Goal: Task Accomplishment & Management: Use online tool/utility

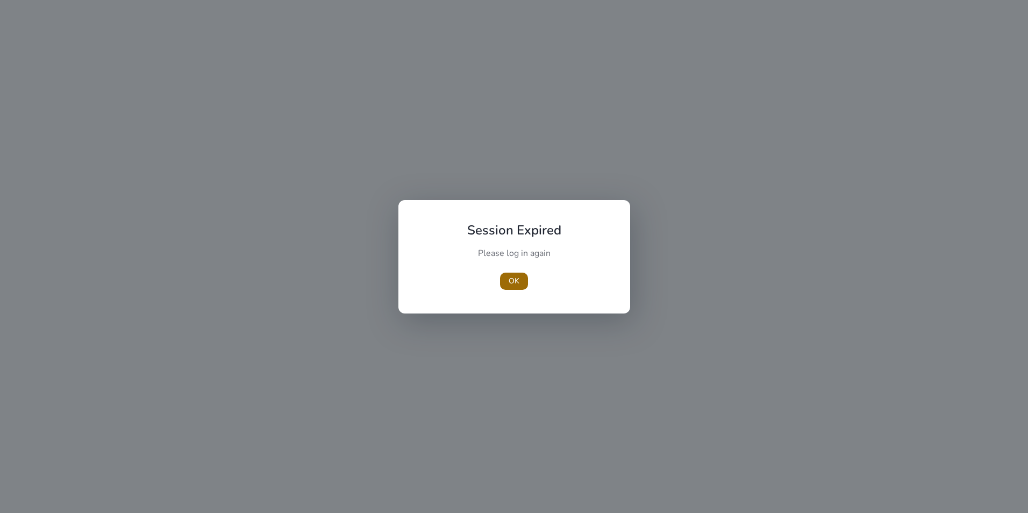
click at [512, 285] on span "OK" at bounding box center [514, 280] width 11 height 11
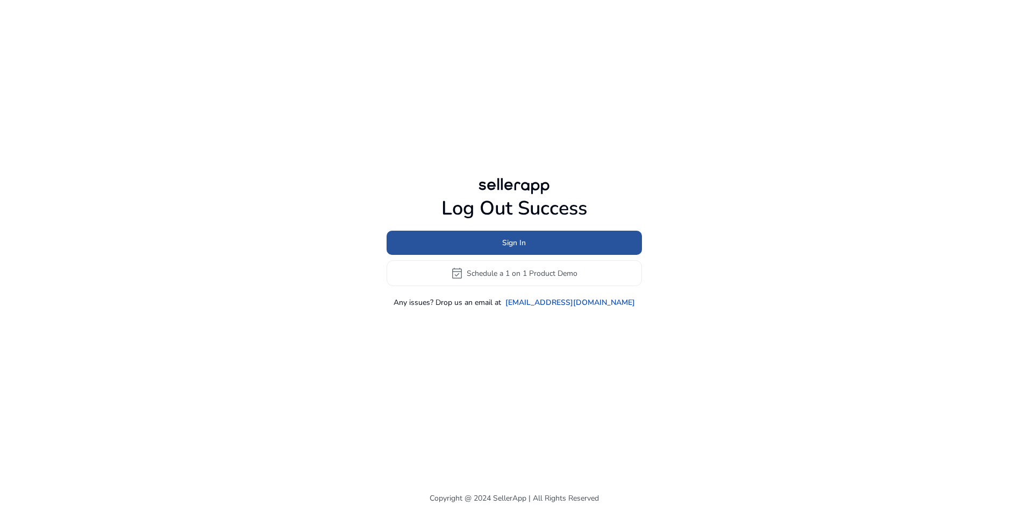
click at [514, 244] on span "Sign In" at bounding box center [514, 242] width 24 height 11
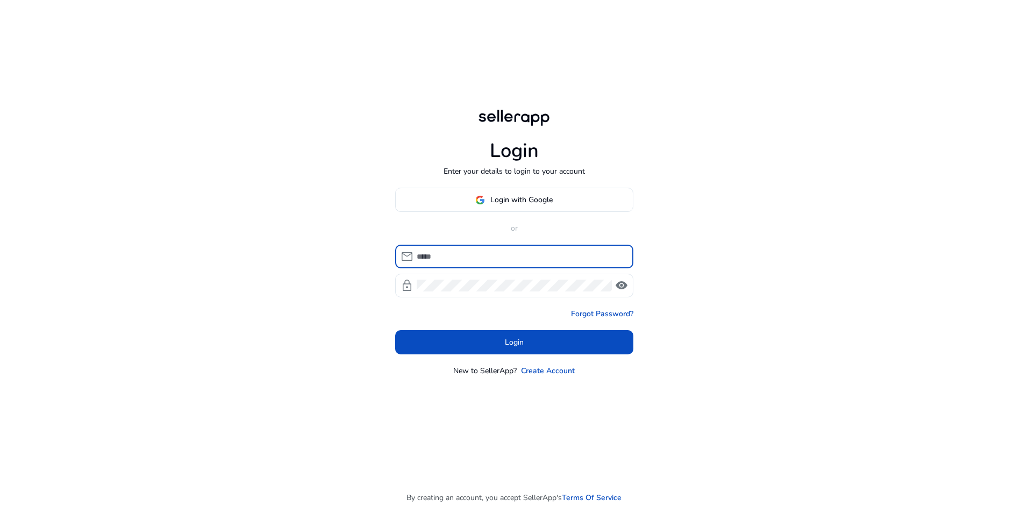
click at [506, 196] on span "Login with Google" at bounding box center [521, 199] width 62 height 11
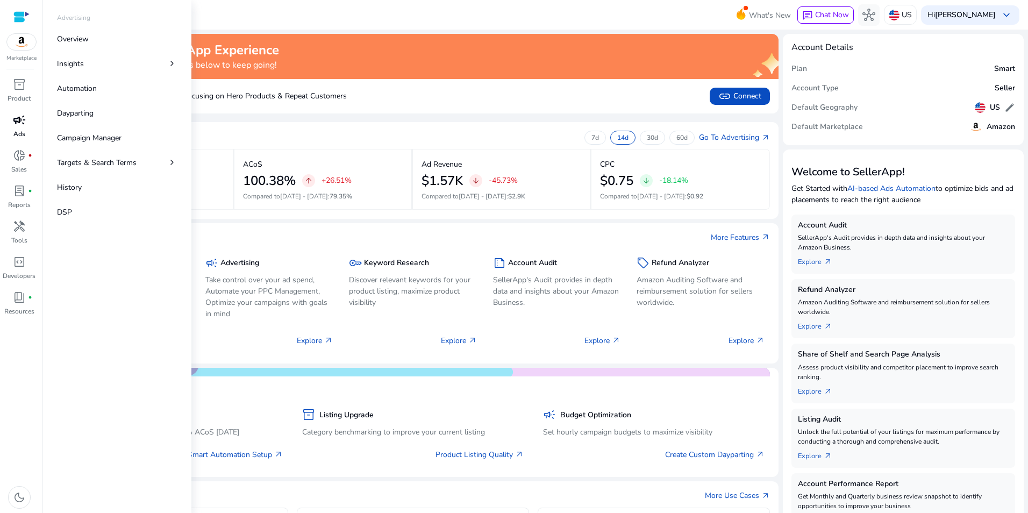
click at [14, 117] on span "campaign" at bounding box center [19, 119] width 13 height 13
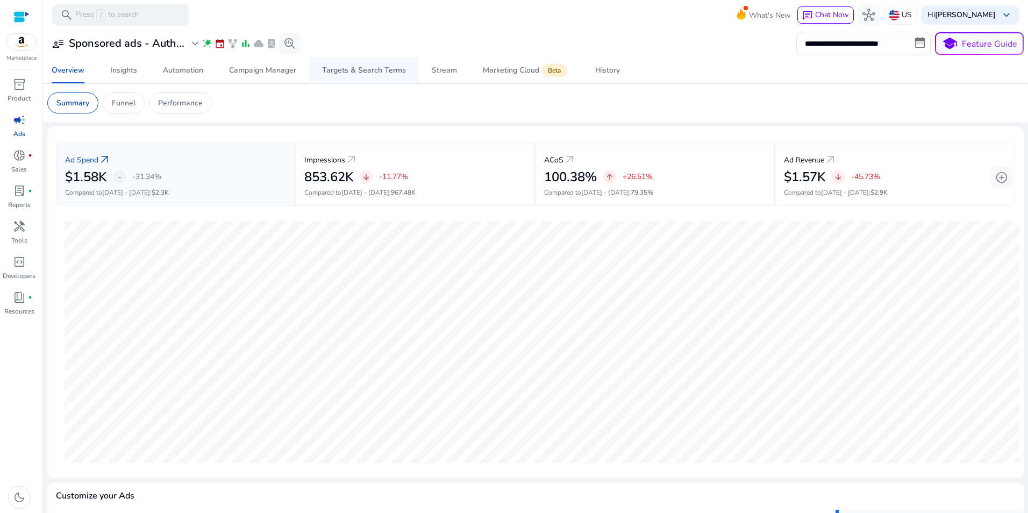
click at [352, 69] on div "Targets & Search Terms" at bounding box center [364, 71] width 84 height 8
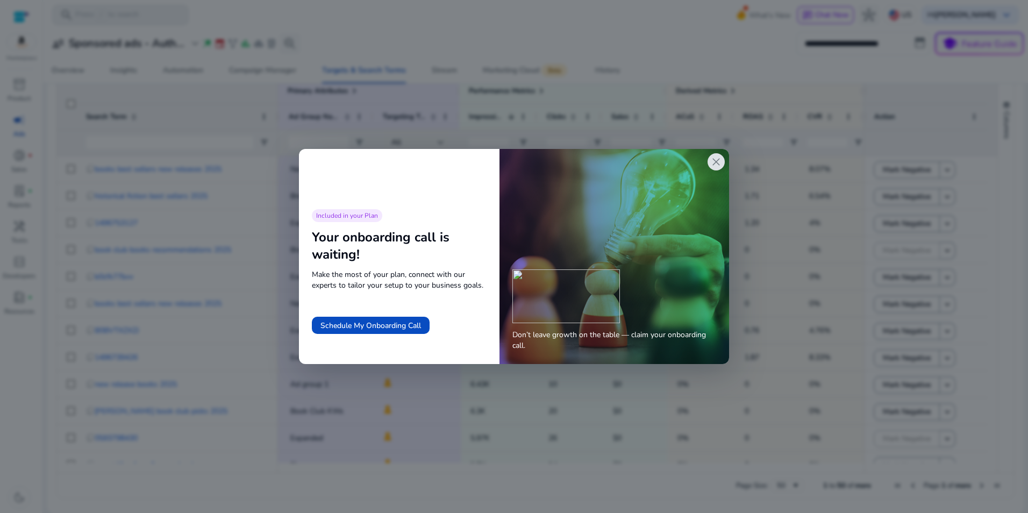
click at [712, 167] on span "close" at bounding box center [716, 161] width 13 height 13
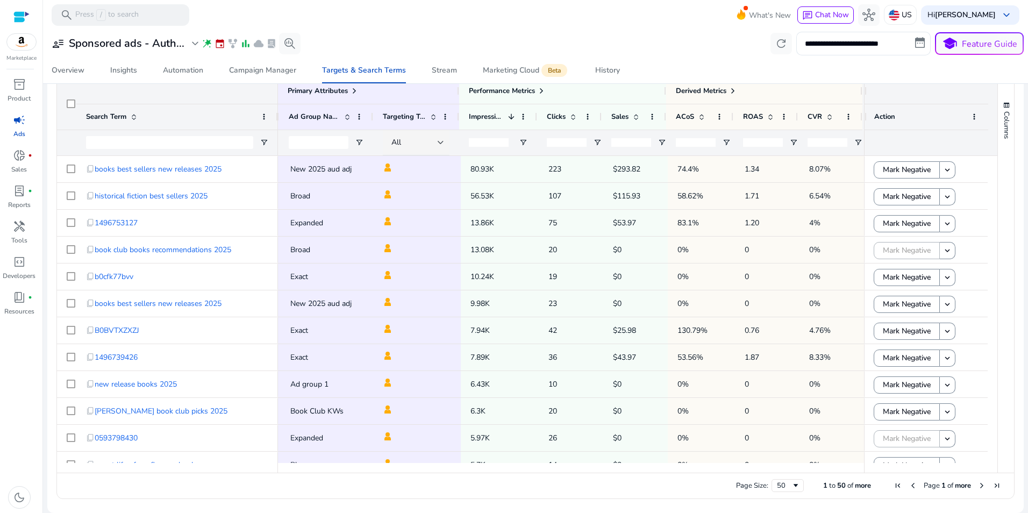
drag, startPoint x: 1023, startPoint y: 230, endPoint x: 1028, endPoint y: 197, distance: 32.6
click at [1027, 197] on html "**********" at bounding box center [514, 256] width 1028 height 513
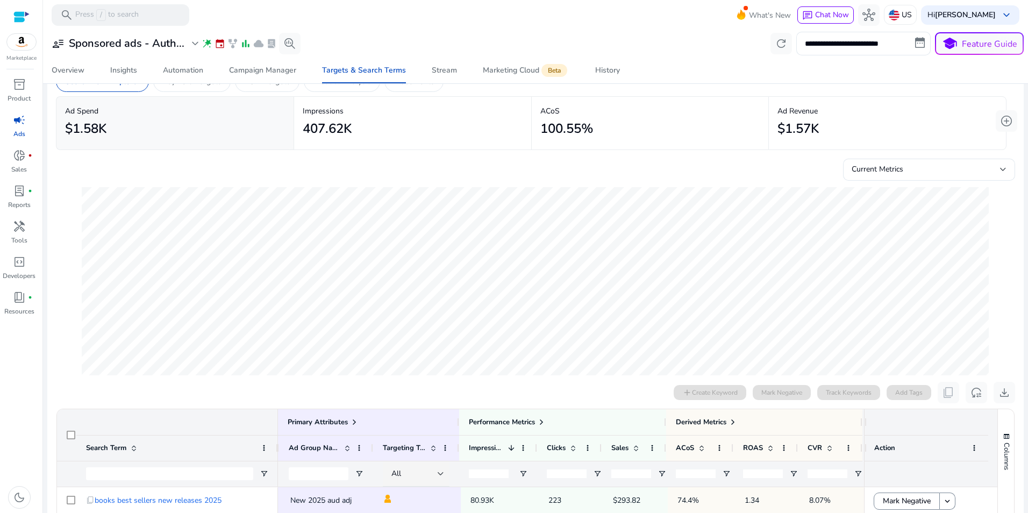
scroll to position [10, 0]
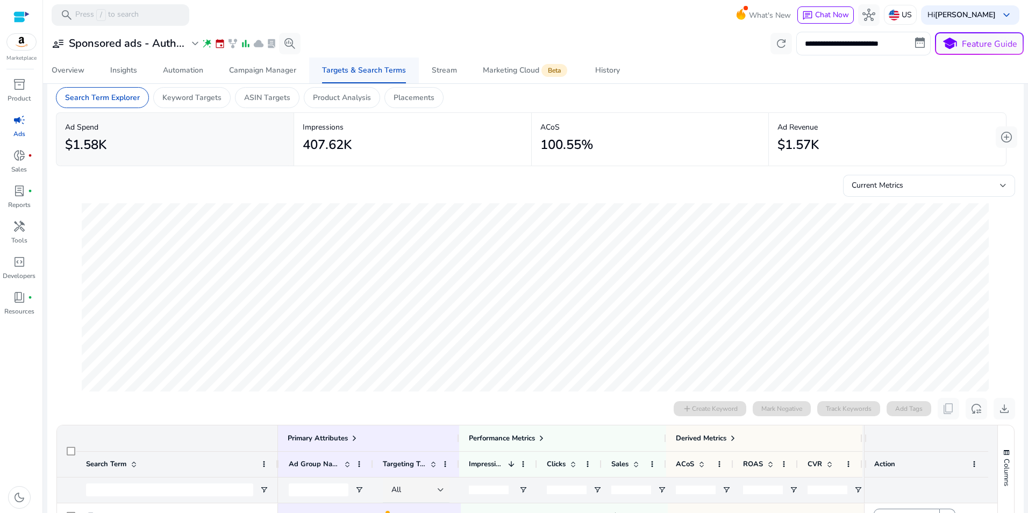
click at [363, 71] on div "Targets & Search Terms" at bounding box center [364, 71] width 84 height 8
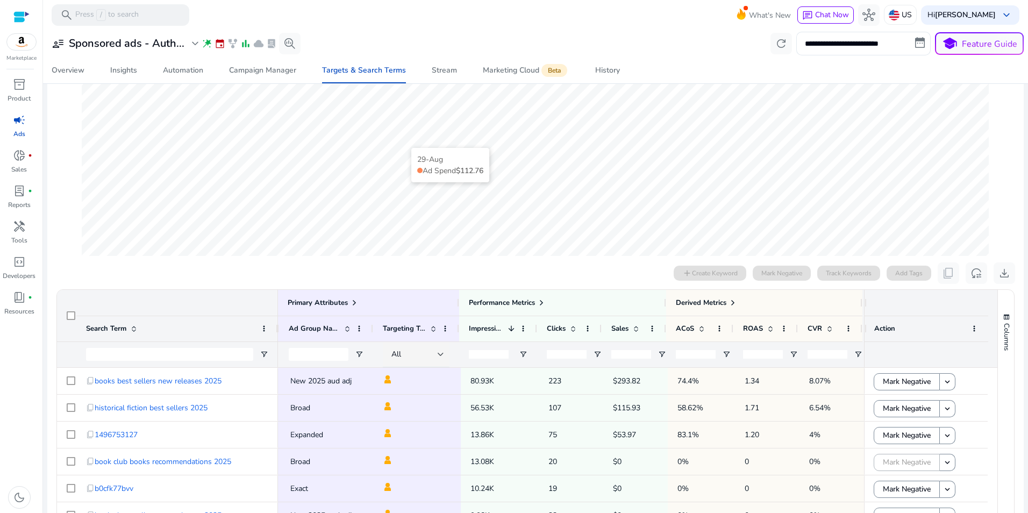
scroll to position [323, 0]
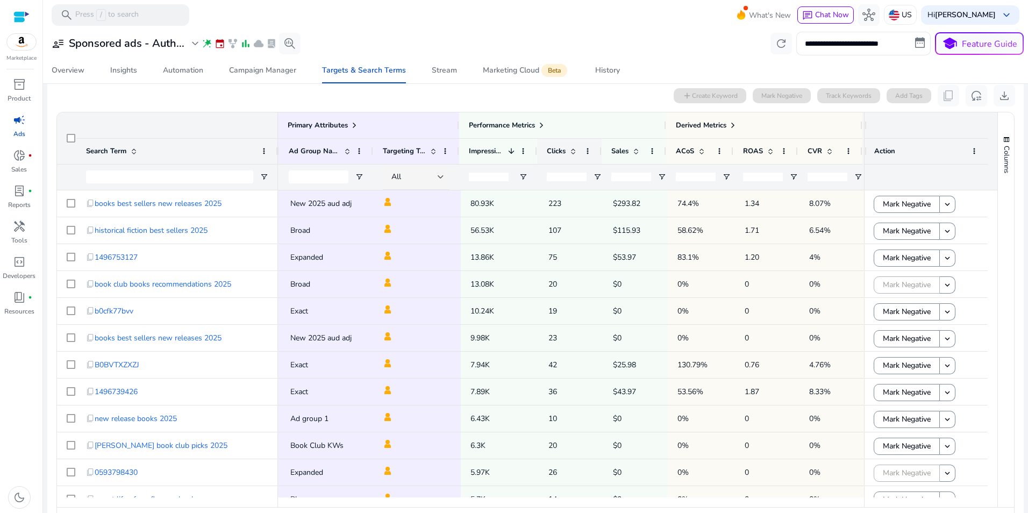
click at [560, 149] on span "Clicks" at bounding box center [556, 151] width 19 height 10
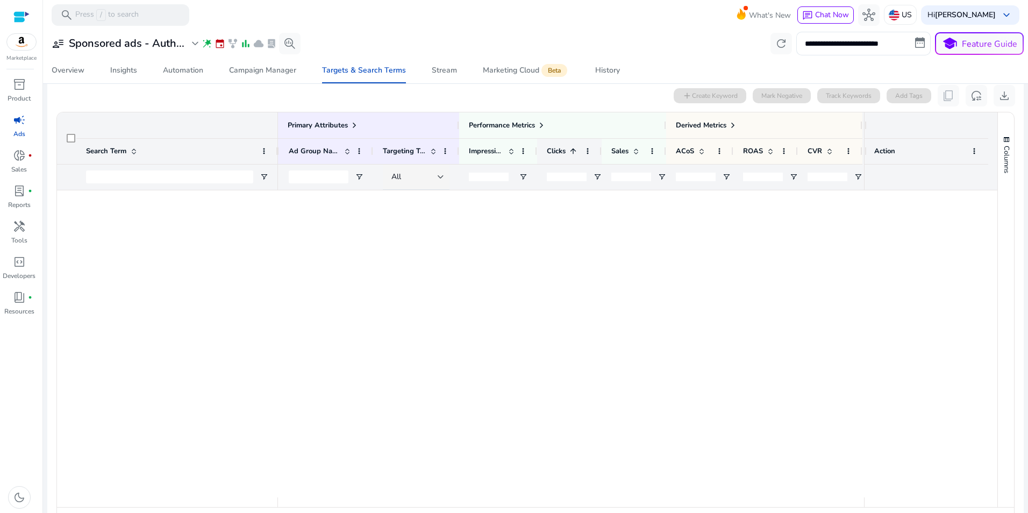
scroll to position [319, 0]
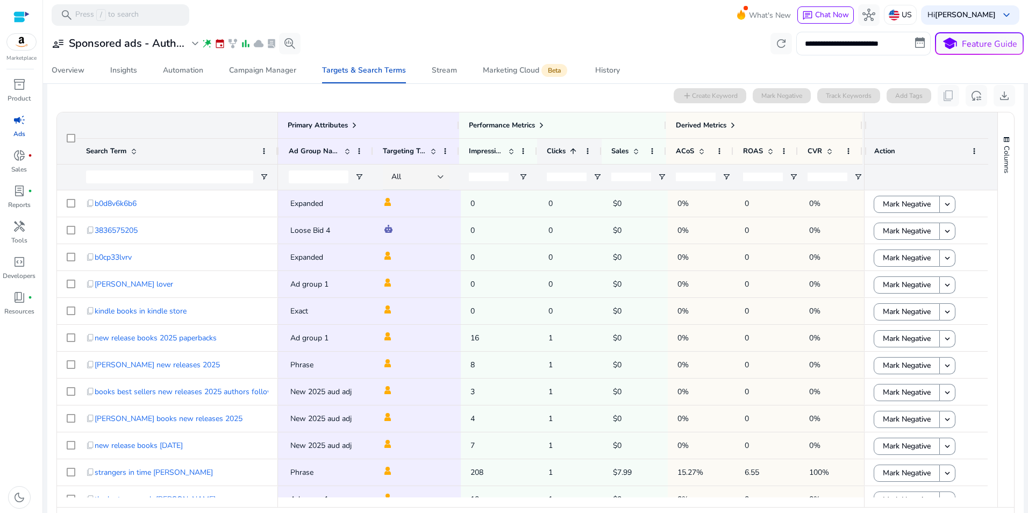
click at [560, 149] on span "Clicks" at bounding box center [556, 151] width 19 height 10
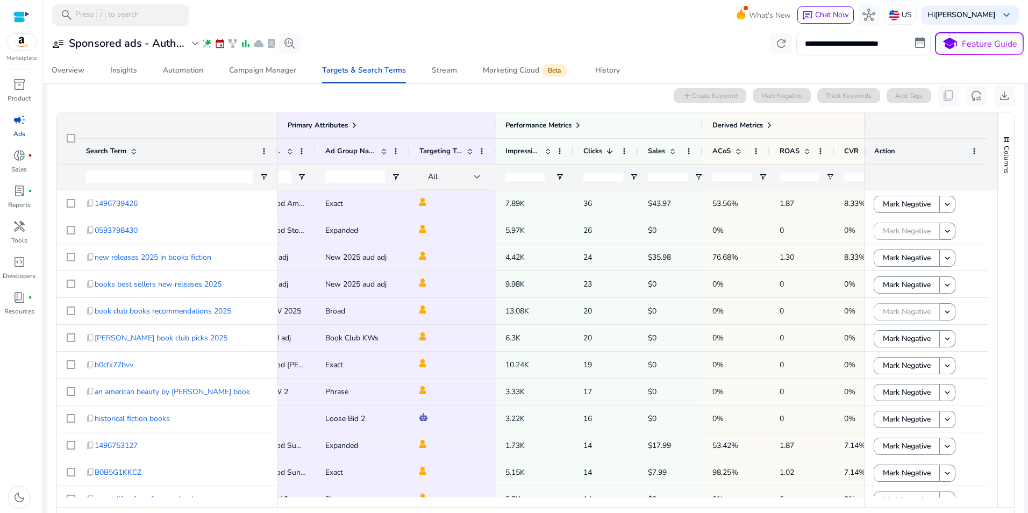
scroll to position [0, 216]
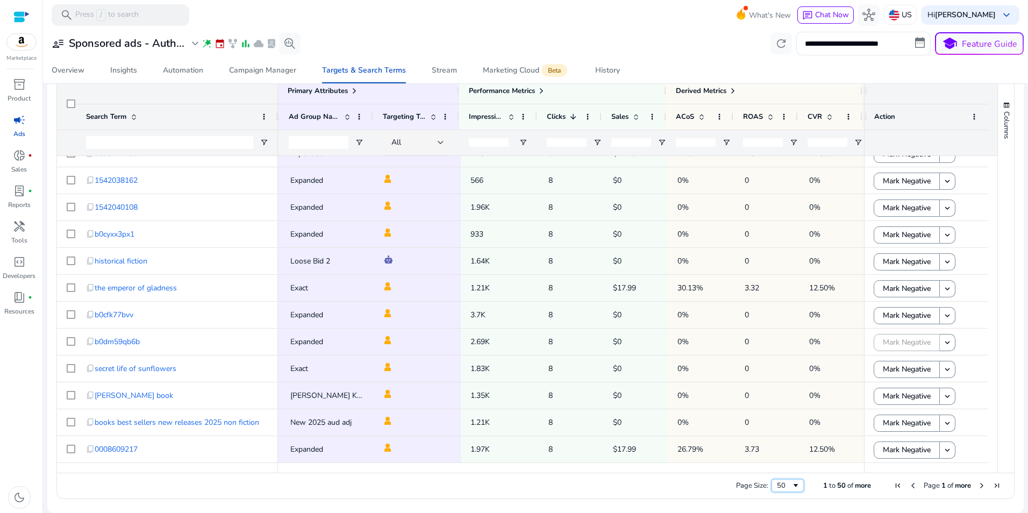
click at [791, 486] on span "Page Size" at bounding box center [795, 485] width 9 height 9
click at [977, 486] on span "Next Page" at bounding box center [981, 485] width 9 height 9
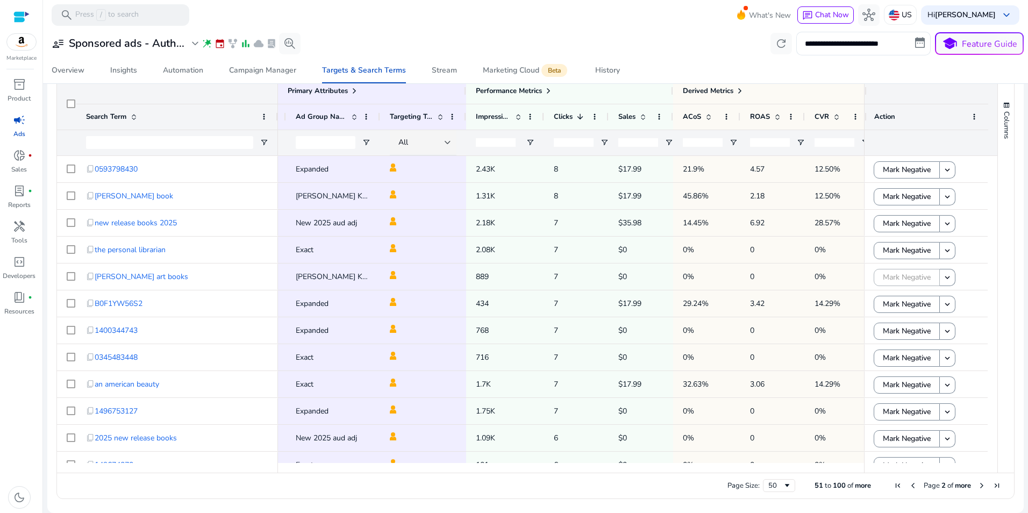
click at [977, 486] on span "Next Page" at bounding box center [981, 485] width 9 height 9
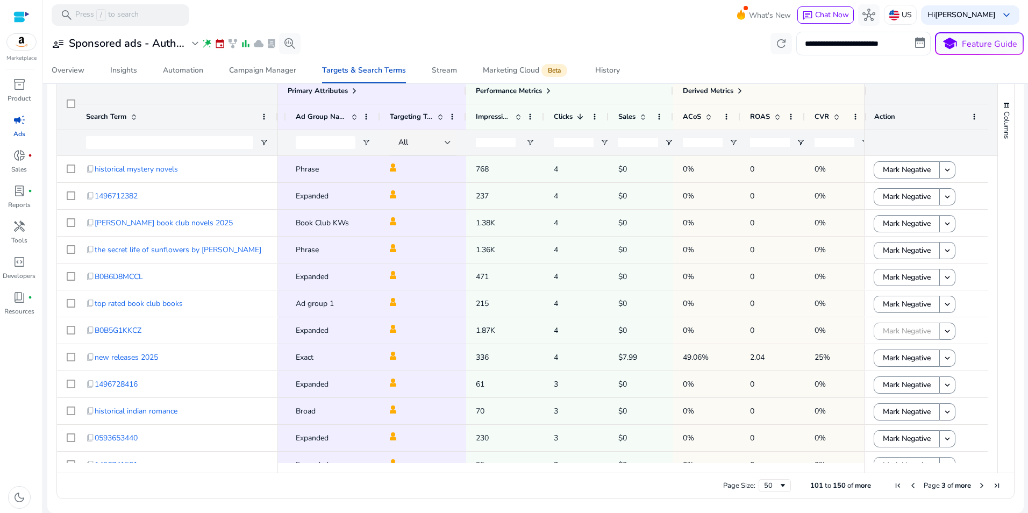
click at [977, 486] on span "Next Page" at bounding box center [981, 485] width 9 height 9
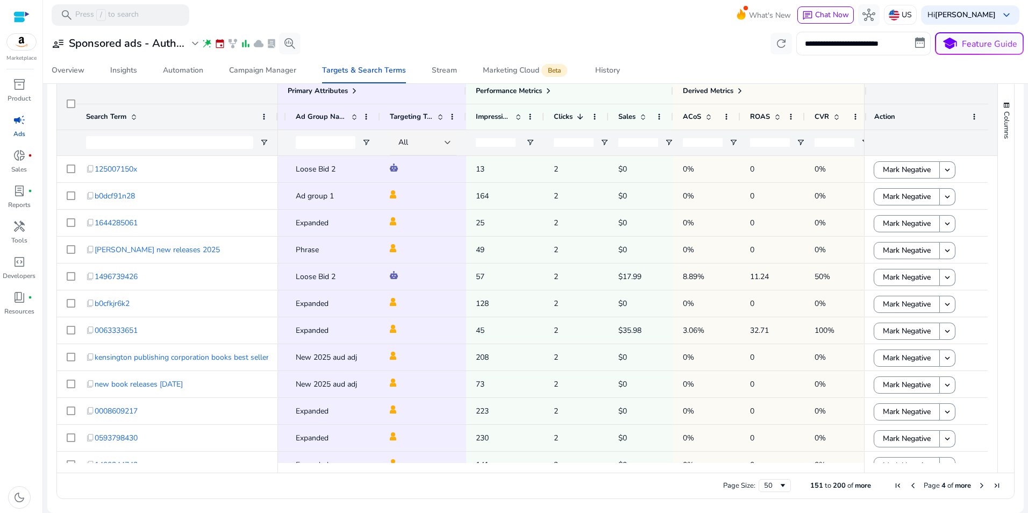
click at [977, 484] on span "Next Page" at bounding box center [981, 485] width 9 height 9
click at [977, 487] on span "Next Page" at bounding box center [981, 485] width 9 height 9
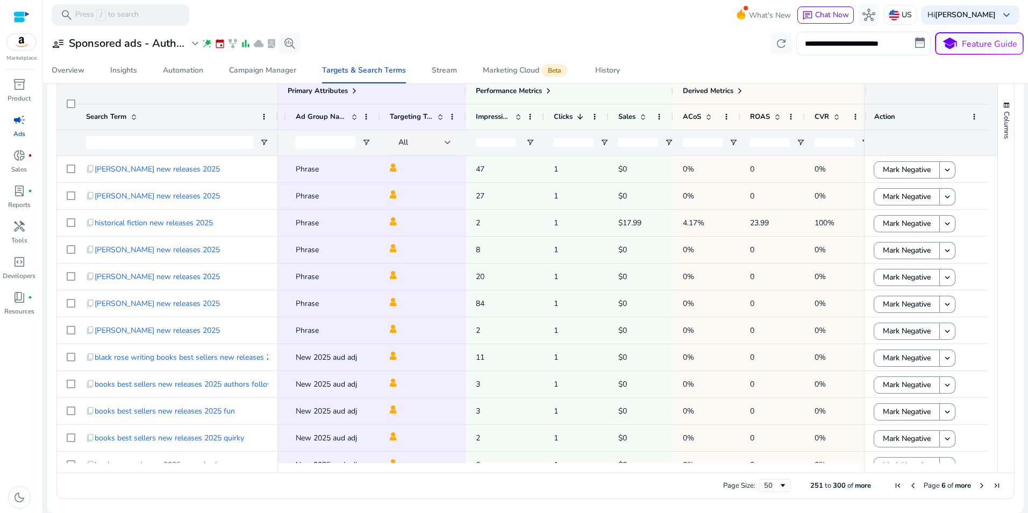
click at [977, 487] on span "Next Page" at bounding box center [981, 485] width 9 height 9
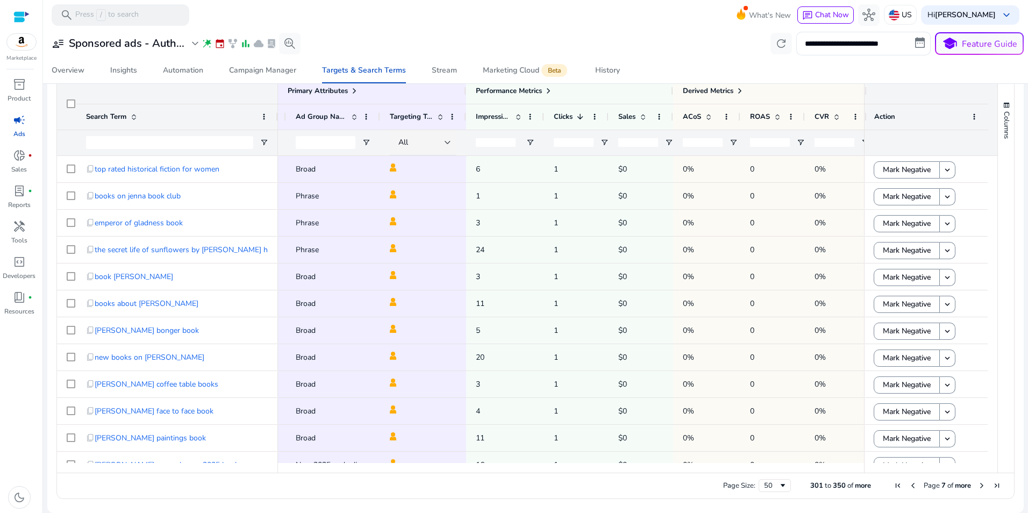
click at [977, 487] on span "Next Page" at bounding box center [981, 485] width 9 height 9
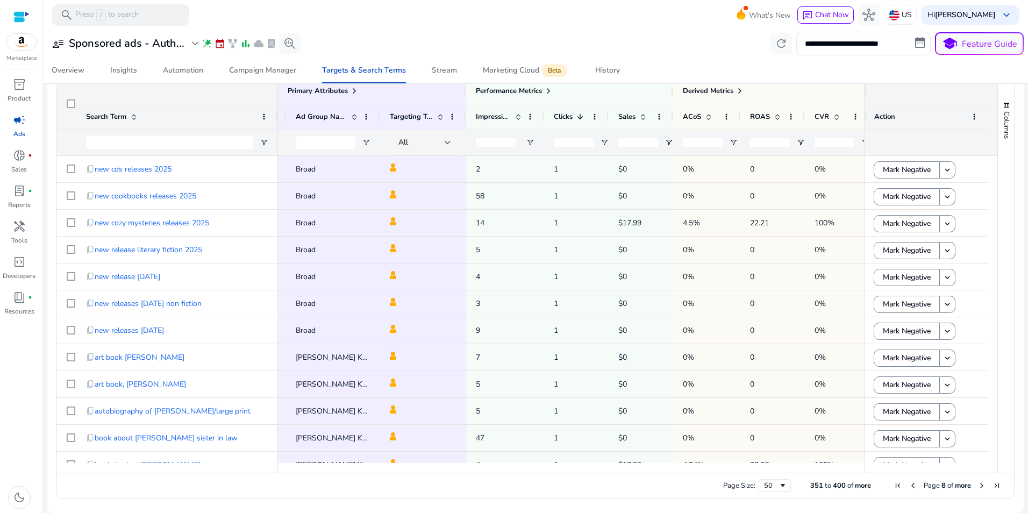
click at [977, 487] on span "Next Page" at bounding box center [981, 485] width 9 height 9
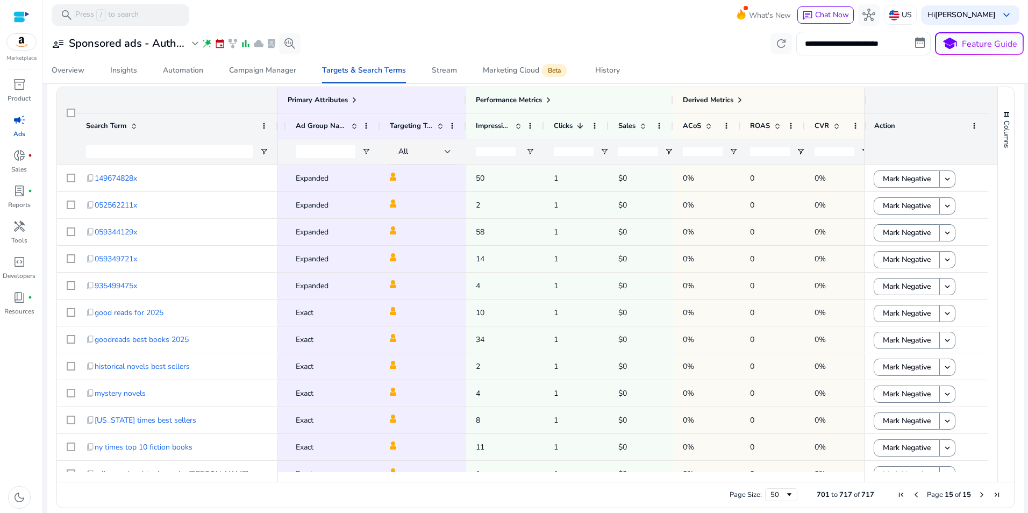
scroll to position [357, 0]
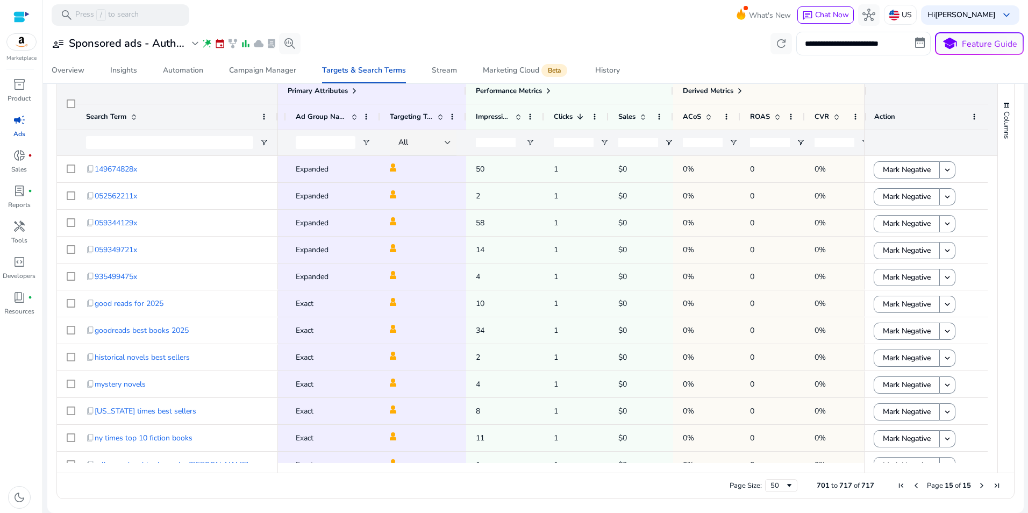
click at [897, 485] on span "First Page" at bounding box center [901, 485] width 9 height 9
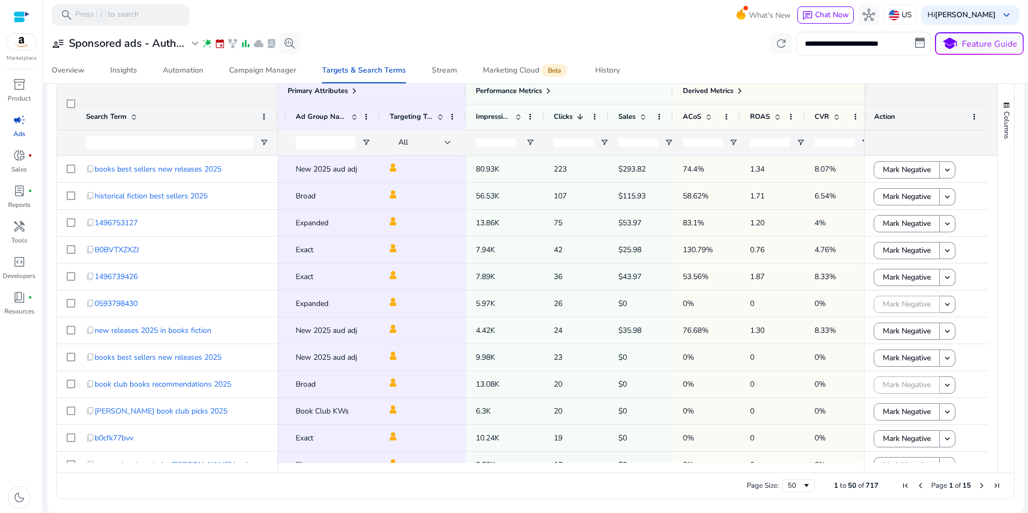
drag, startPoint x: 993, startPoint y: 206, endPoint x: 990, endPoint y: 230, distance: 24.4
click at [990, 230] on div "Primary Attributes Search Term 1" at bounding box center [535, 275] width 957 height 395
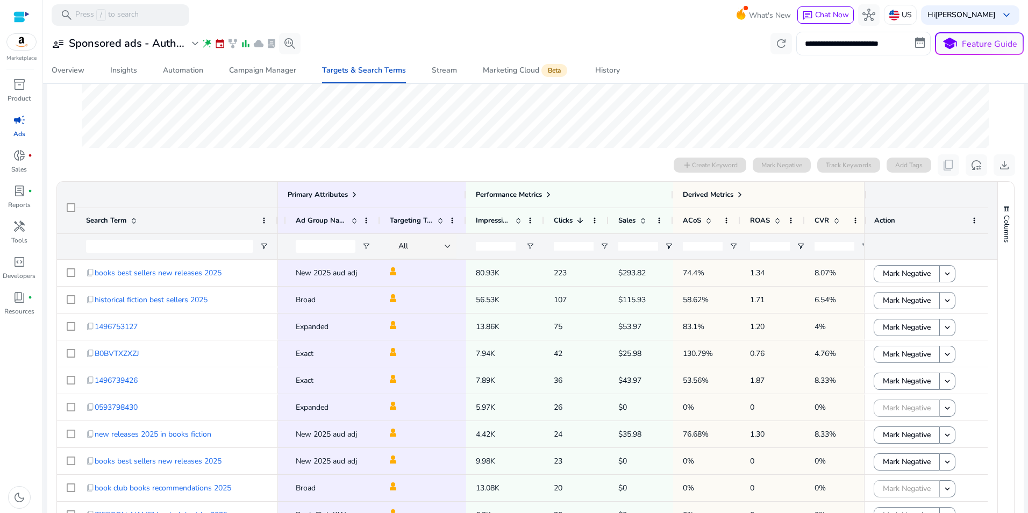
scroll to position [264, 0]
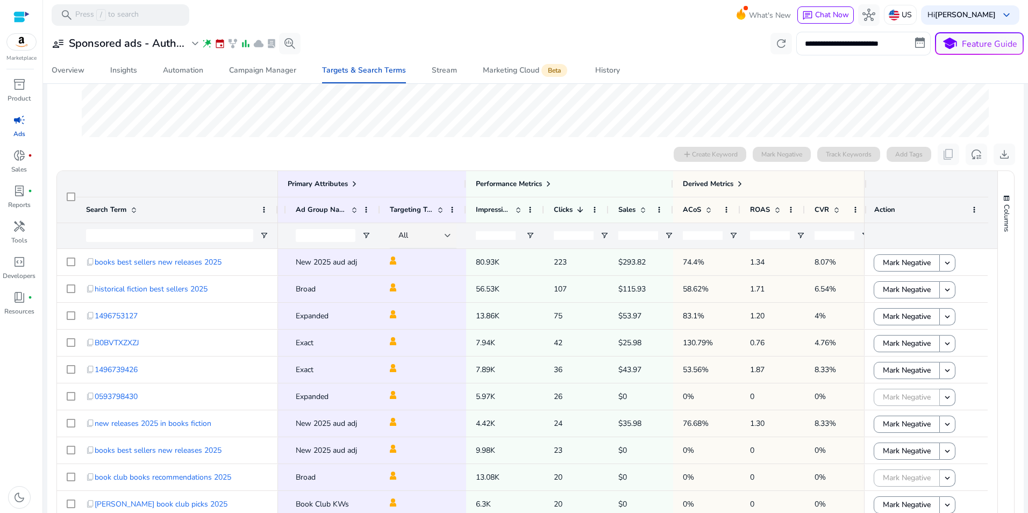
drag, startPoint x: 993, startPoint y: 275, endPoint x: 989, endPoint y: 294, distance: 18.9
click at [989, 294] on div "Primary Attributes Search Term 1" at bounding box center [535, 368] width 957 height 395
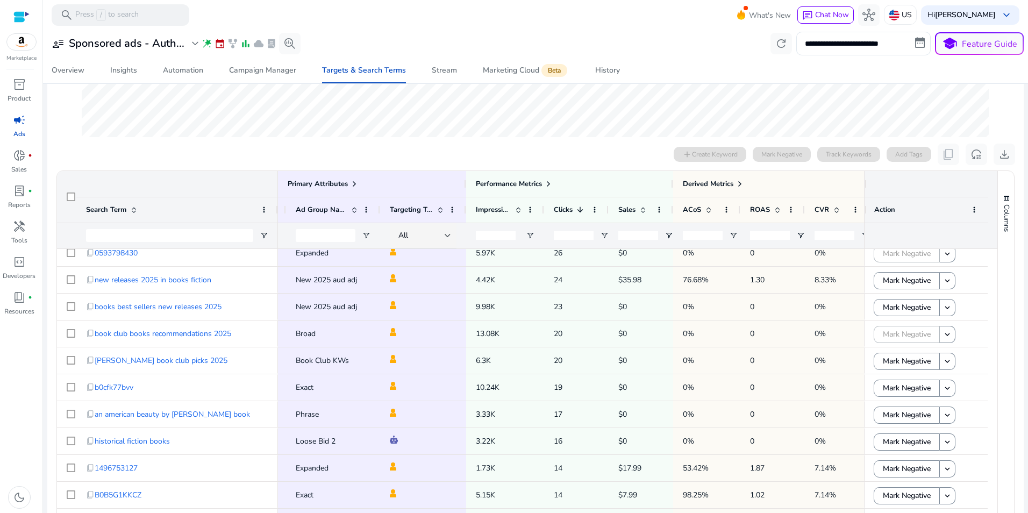
scroll to position [0, 0]
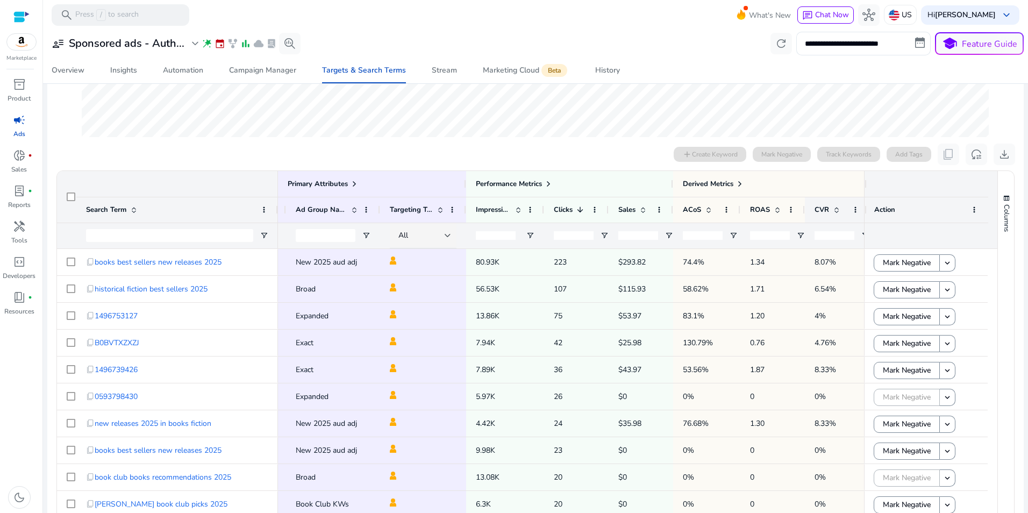
click at [836, 210] on span at bounding box center [836, 209] width 9 height 9
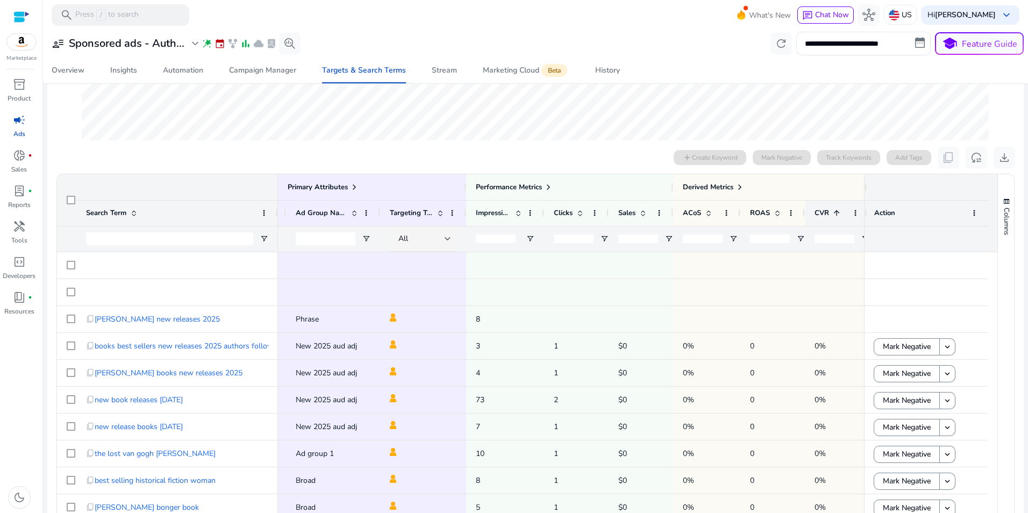
scroll to position [264, 0]
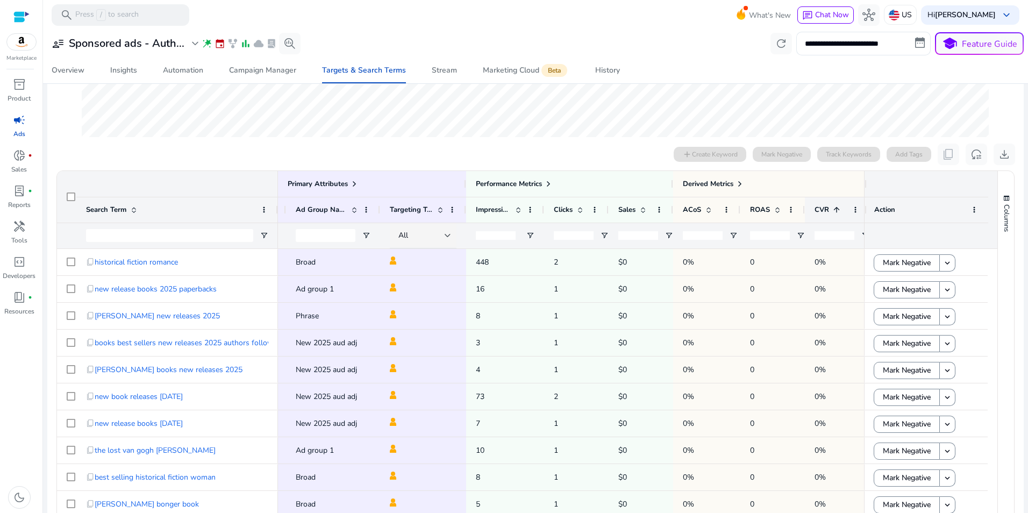
click at [836, 210] on span at bounding box center [836, 209] width 9 height 9
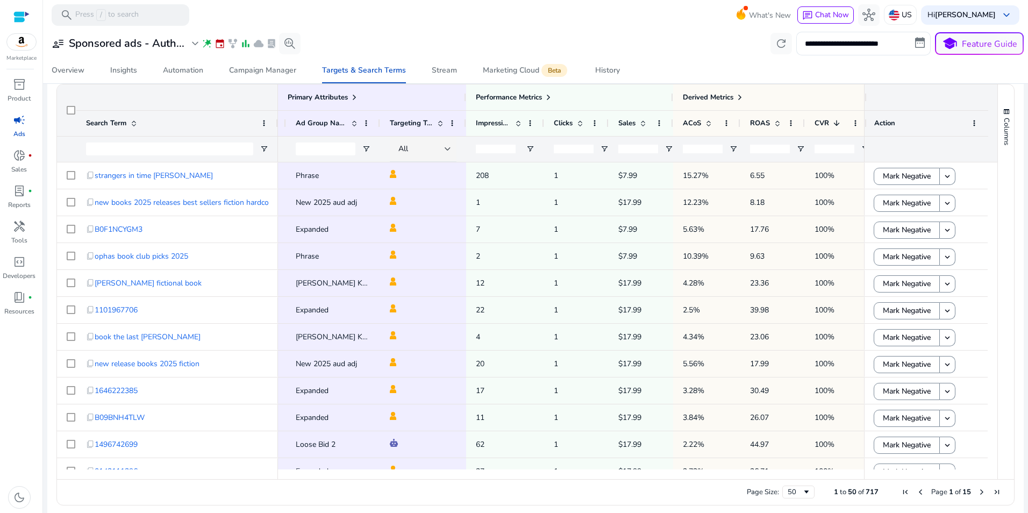
scroll to position [357, 0]
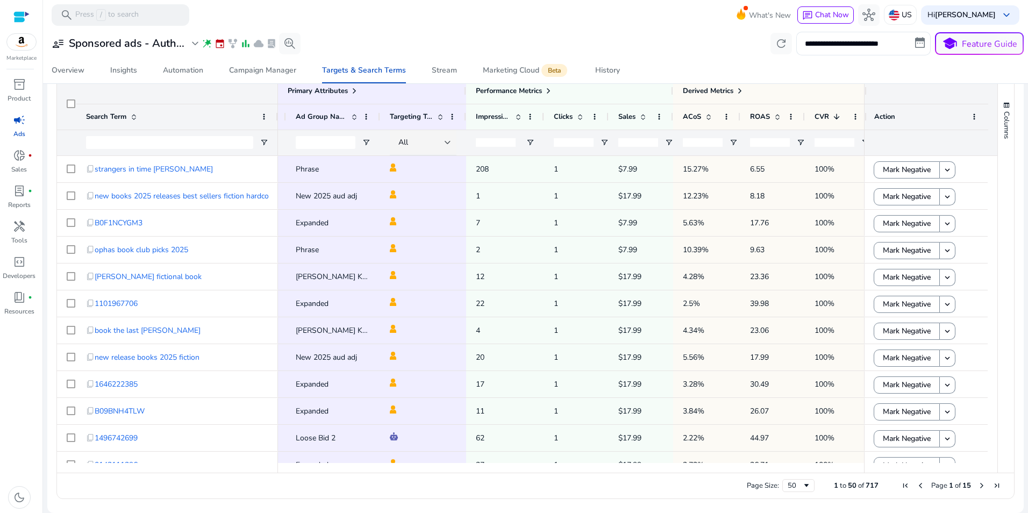
drag, startPoint x: 993, startPoint y: 217, endPoint x: 991, endPoint y: 236, distance: 18.9
click at [991, 236] on div "Primary Attributes Search Term 1" at bounding box center [535, 275] width 957 height 395
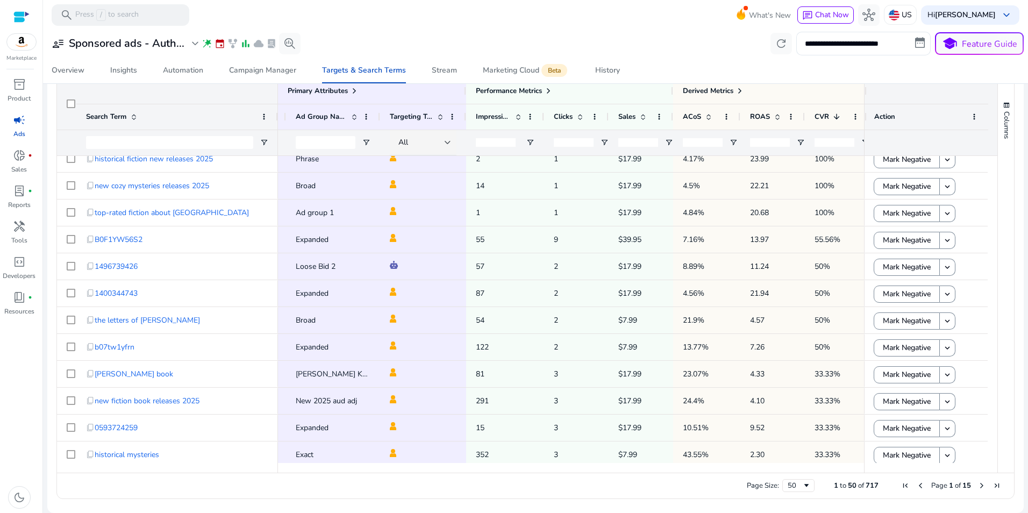
scroll to position [0, 0]
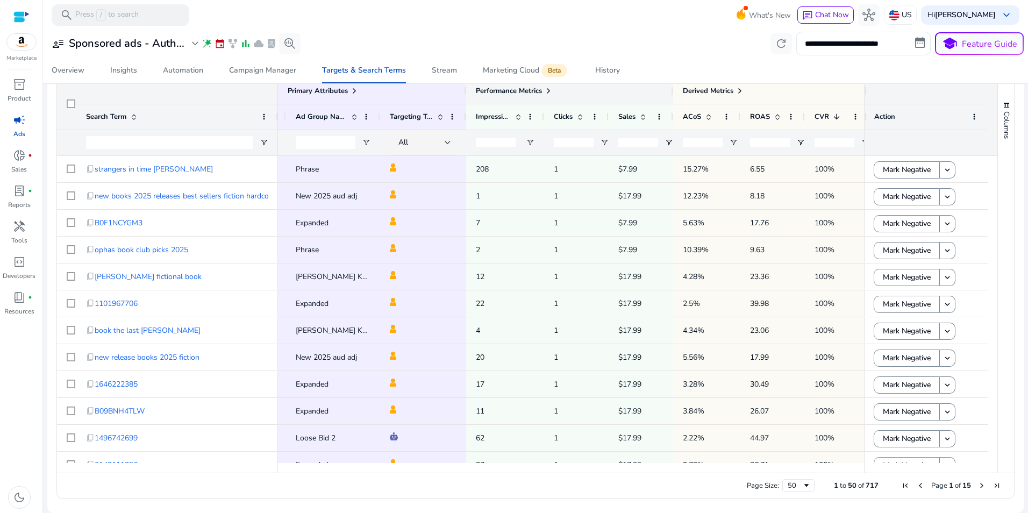
click at [672, 91] on div at bounding box center [672, 91] width 4 height 26
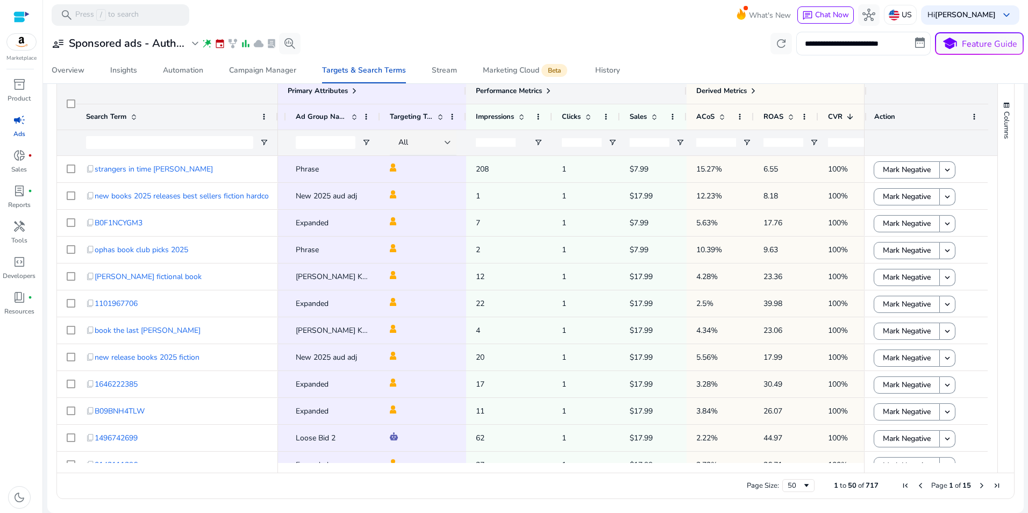
drag, startPoint x: 702, startPoint y: 94, endPoint x: 653, endPoint y: 97, distance: 49.1
click at [653, 97] on div "Performance Metrics" at bounding box center [576, 91] width 220 height 26
click at [607, 116] on span at bounding box center [606, 116] width 9 height 9
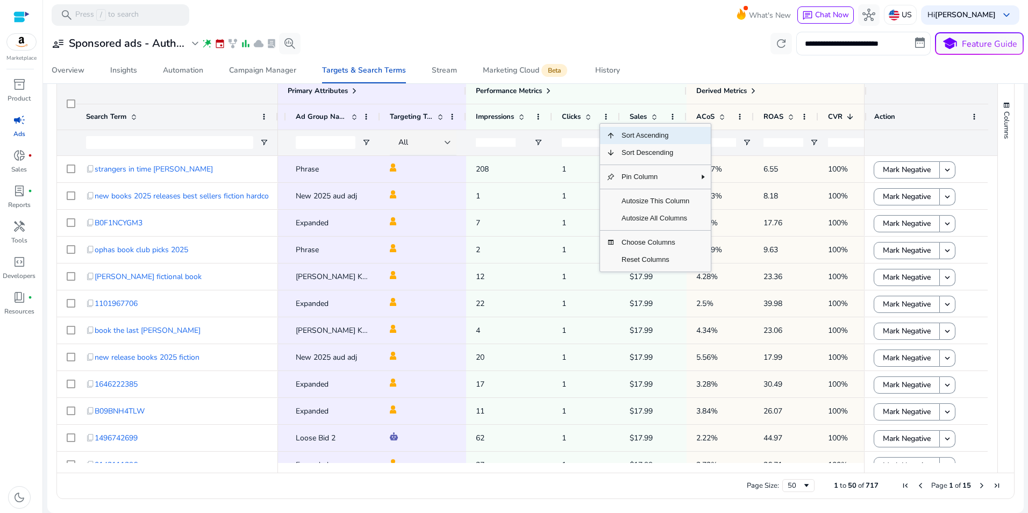
click at [636, 38] on div "**********" at bounding box center [535, 44] width 976 height 24
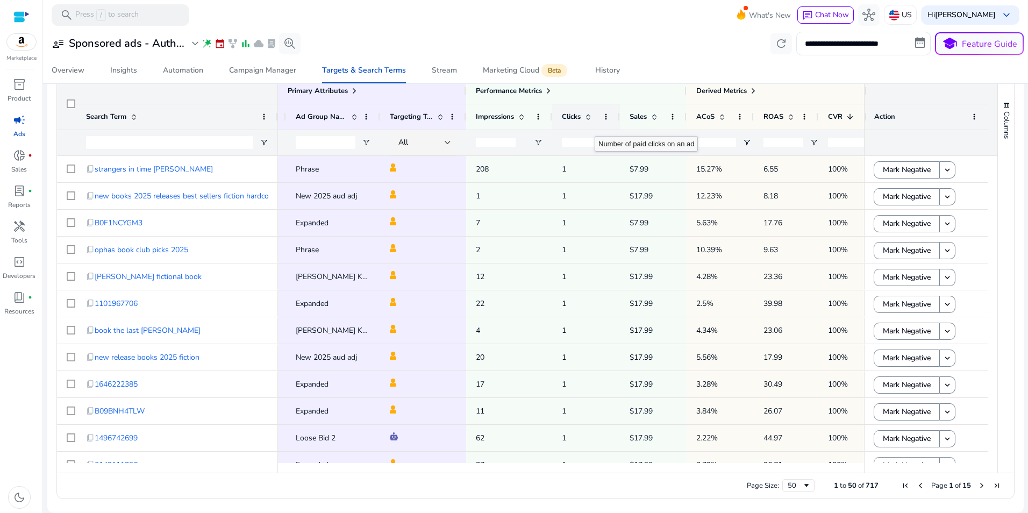
click at [577, 115] on span "Clicks" at bounding box center [571, 117] width 19 height 10
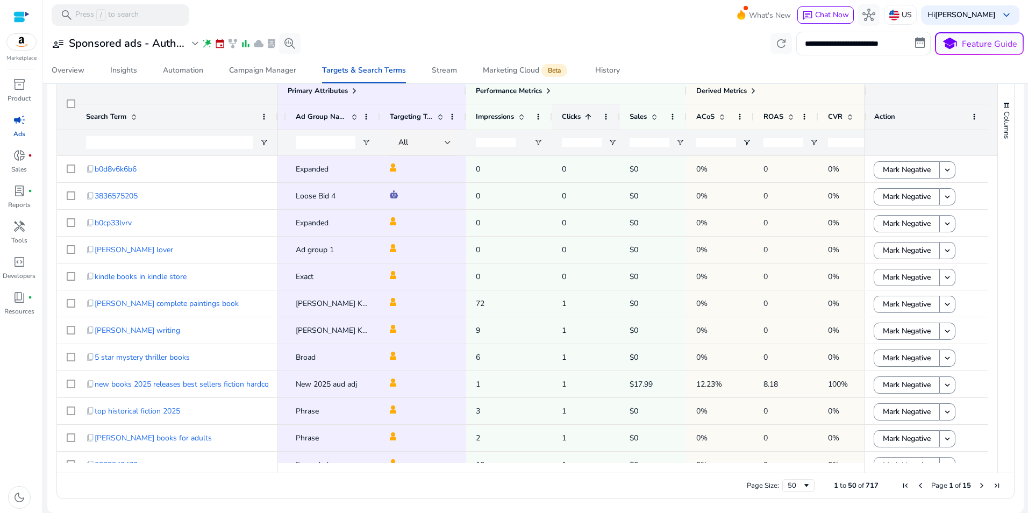
click at [577, 115] on span "Clicks" at bounding box center [571, 117] width 19 height 10
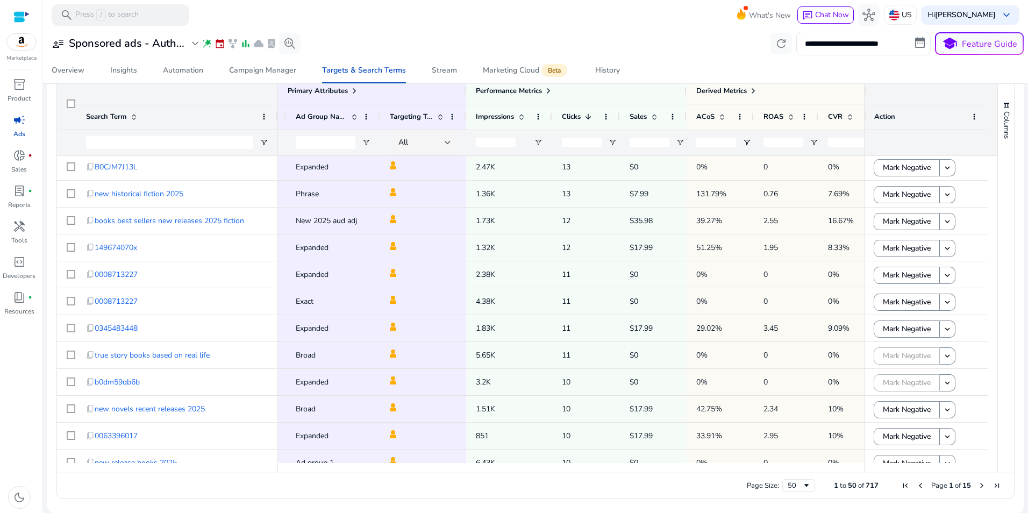
scroll to position [412, 0]
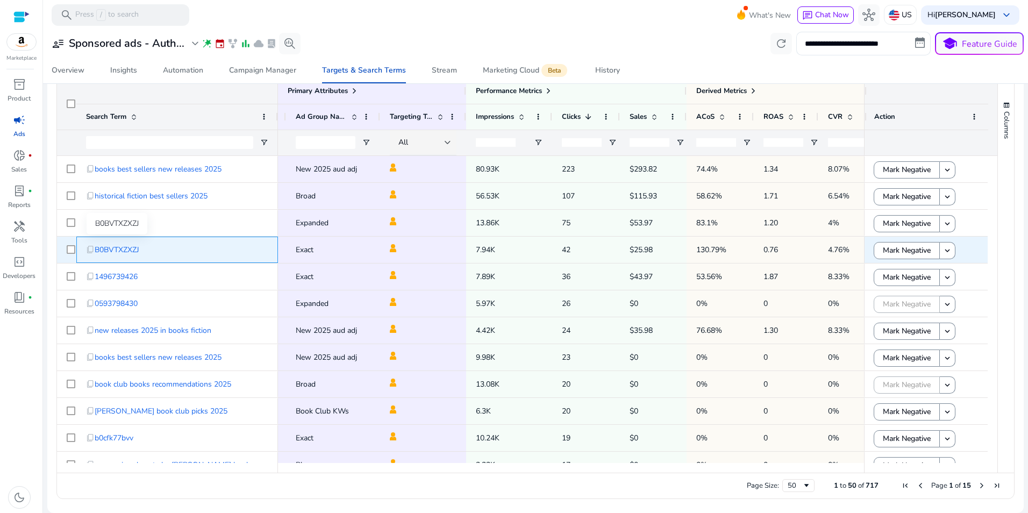
drag, startPoint x: 145, startPoint y: 247, endPoint x: 96, endPoint y: 248, distance: 48.9
click at [96, 248] on div "content_copy B0BVTXZXZJ" at bounding box center [177, 250] width 182 height 22
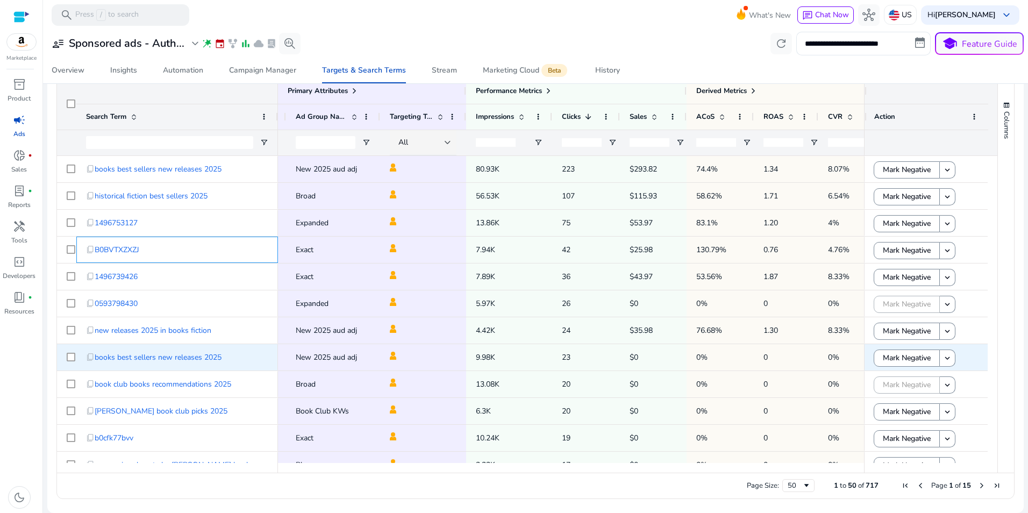
copy span "B0BVTXZXZJ"
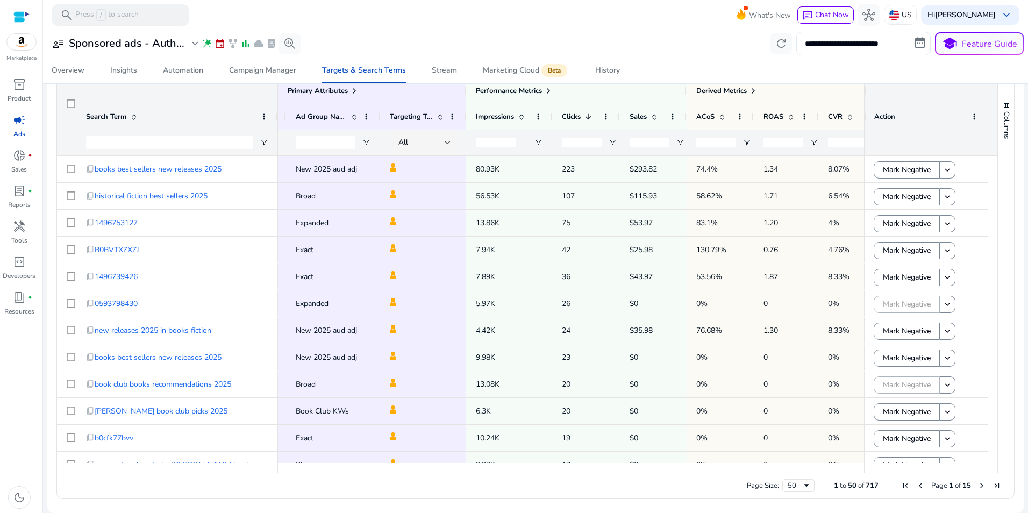
click at [1001, 184] on div "Columns" at bounding box center [1006, 275] width 16 height 395
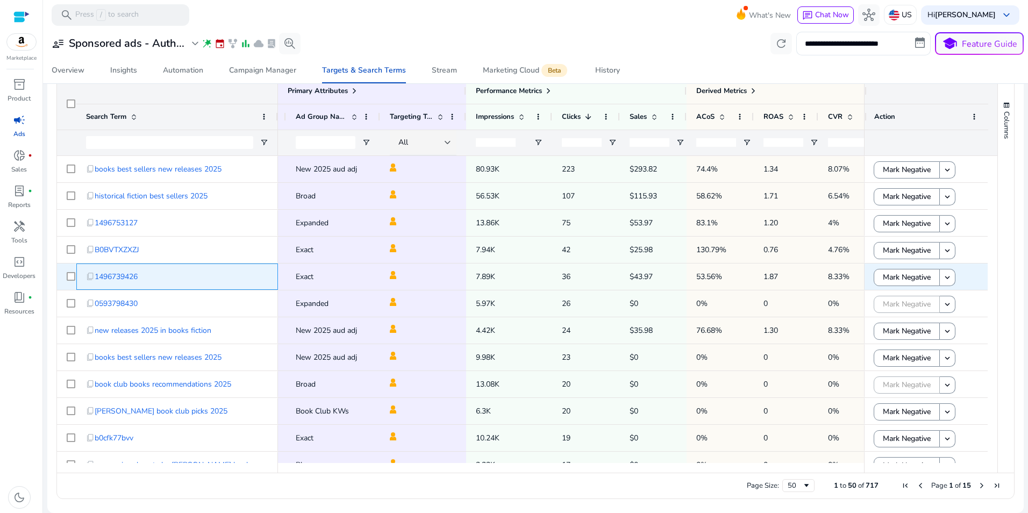
click at [226, 273] on div "content_copy 1496739426" at bounding box center [177, 277] width 182 height 22
drag, startPoint x: 154, startPoint y: 278, endPoint x: 94, endPoint y: 276, distance: 60.2
click at [94, 276] on div "content_copy 1496739426" at bounding box center [177, 277] width 182 height 22
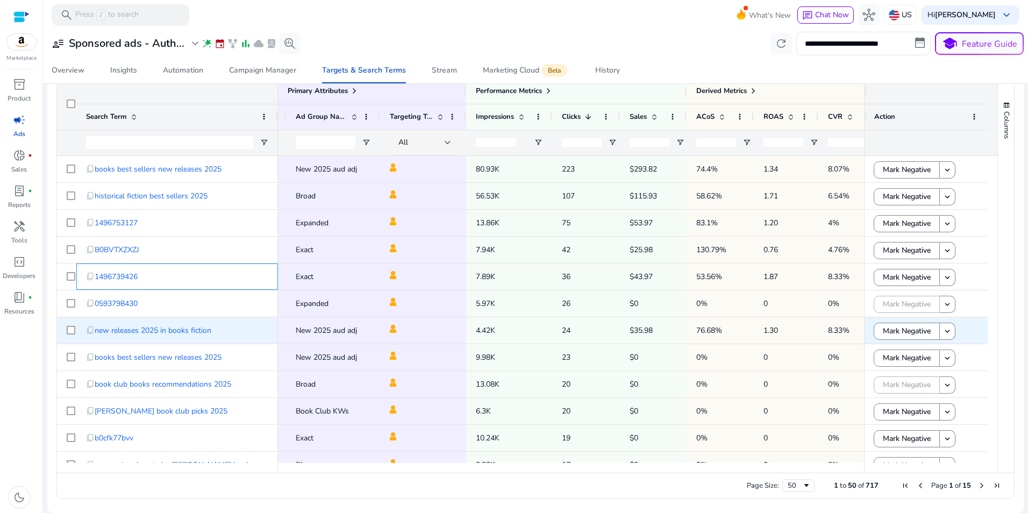
copy div "y 1496739426"
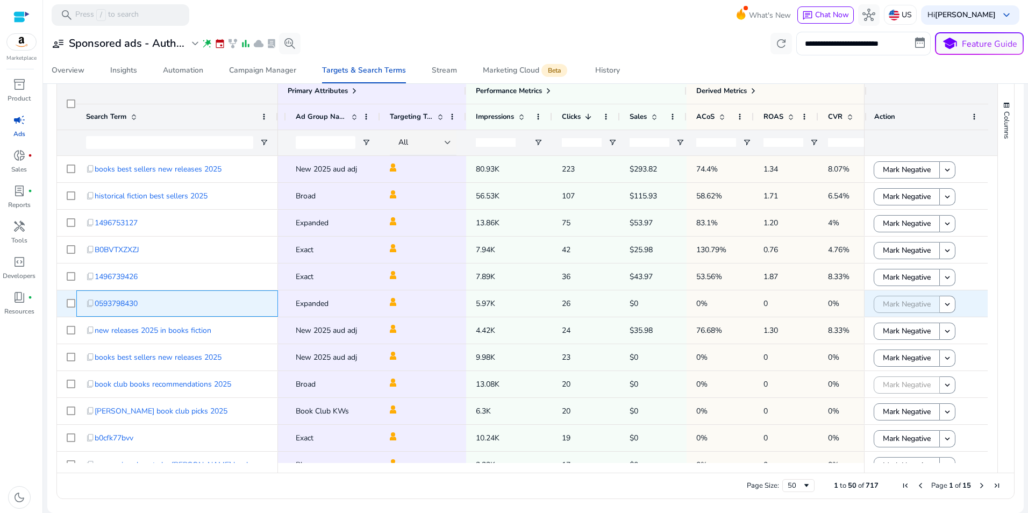
click at [254, 304] on div "content_copy 0593798430" at bounding box center [177, 303] width 182 height 22
drag, startPoint x: 144, startPoint y: 303, endPoint x: 96, endPoint y: 304, distance: 47.9
click at [96, 304] on div "content_copy 0593798430" at bounding box center [177, 303] width 182 height 22
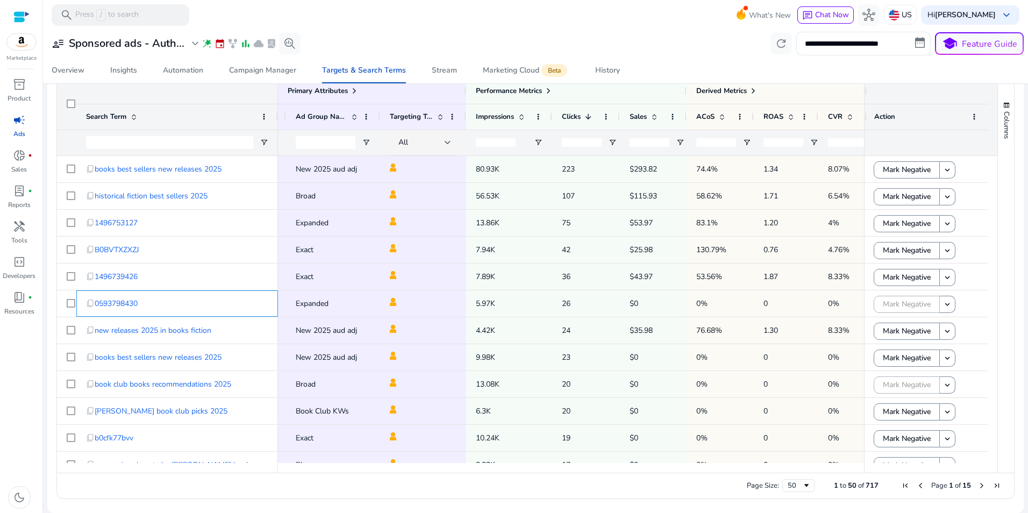
copy span "0593798430"
click at [226, 327] on div "content_copy new releases 2025 in books fiction" at bounding box center [177, 330] width 182 height 22
drag, startPoint x: 484, startPoint y: 468, endPoint x: 393, endPoint y: 467, distance: 90.8
click at [393, 467] on div at bounding box center [447, 468] width 871 height 10
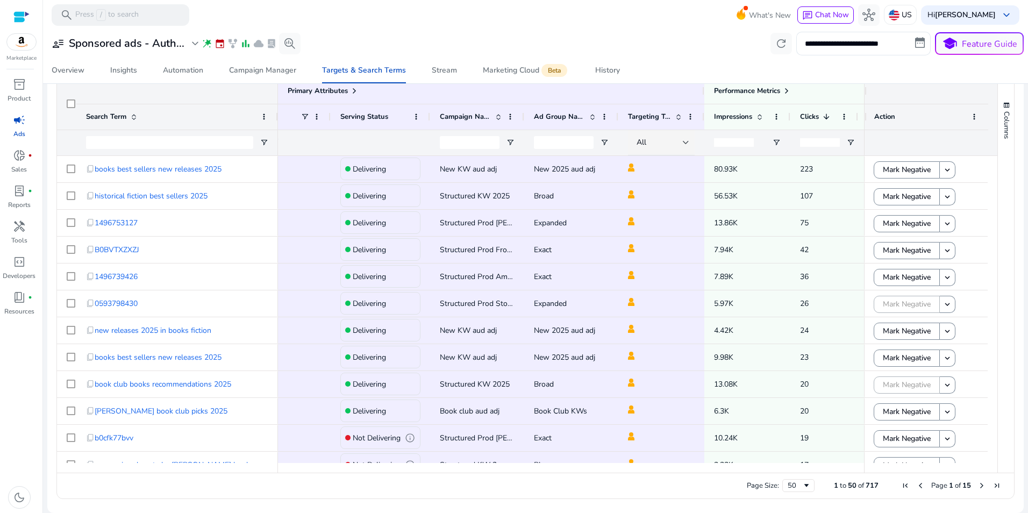
scroll to position [0, 17]
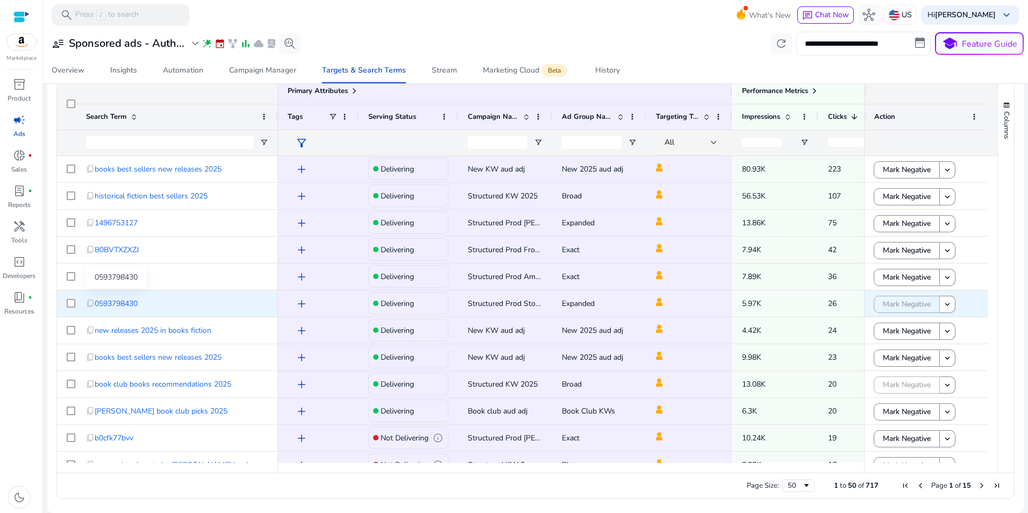
click at [108, 302] on span "0593798430" at bounding box center [116, 303] width 43 height 22
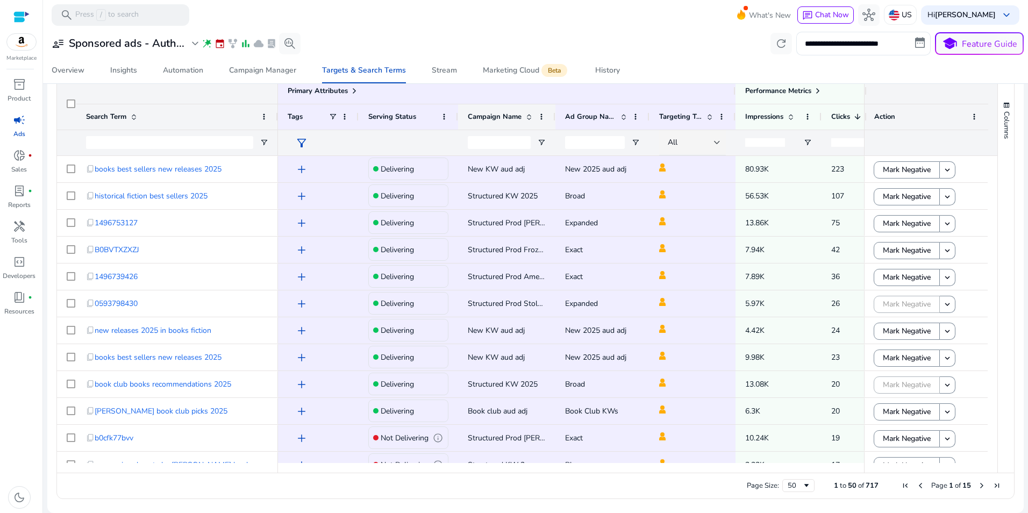
drag, startPoint x: 550, startPoint y: 116, endPoint x: 553, endPoint y: 134, distance: 18.0
click at [553, 134] on div "Primary Attributes Performance Metrics Derived Metrics Serving Status Campaign …" at bounding box center [715, 116] width 874 height 77
drag, startPoint x: 736, startPoint y: 89, endPoint x: 616, endPoint y: 95, distance: 120.6
click at [624, 96] on div "Primary Attributes" at bounding box center [506, 91] width 457 height 26
